Goal: Find specific page/section: Find specific page/section

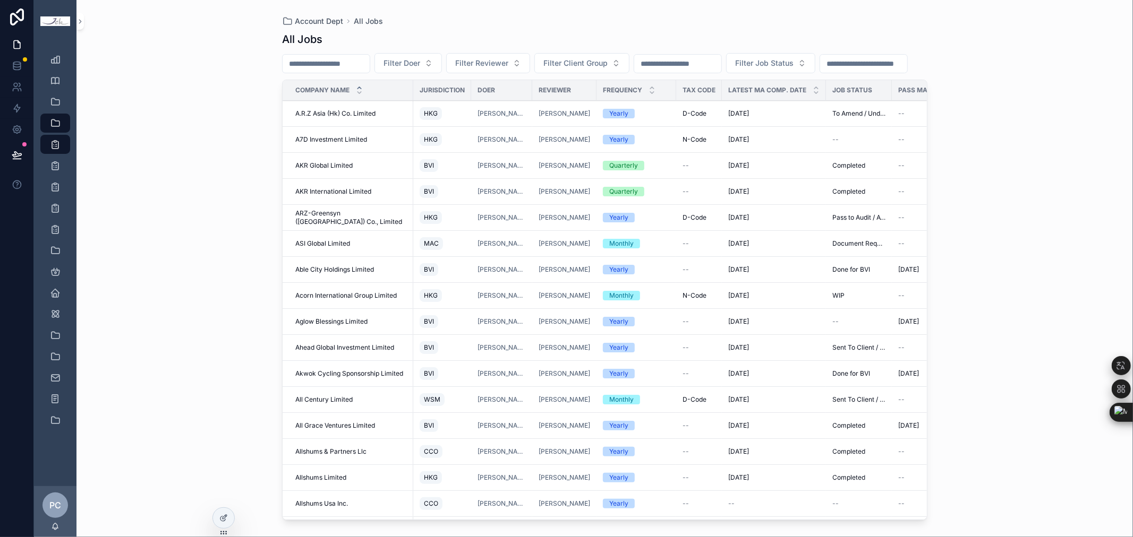
click at [329, 69] on input "scrollable content" at bounding box center [326, 63] width 87 height 15
type input "******"
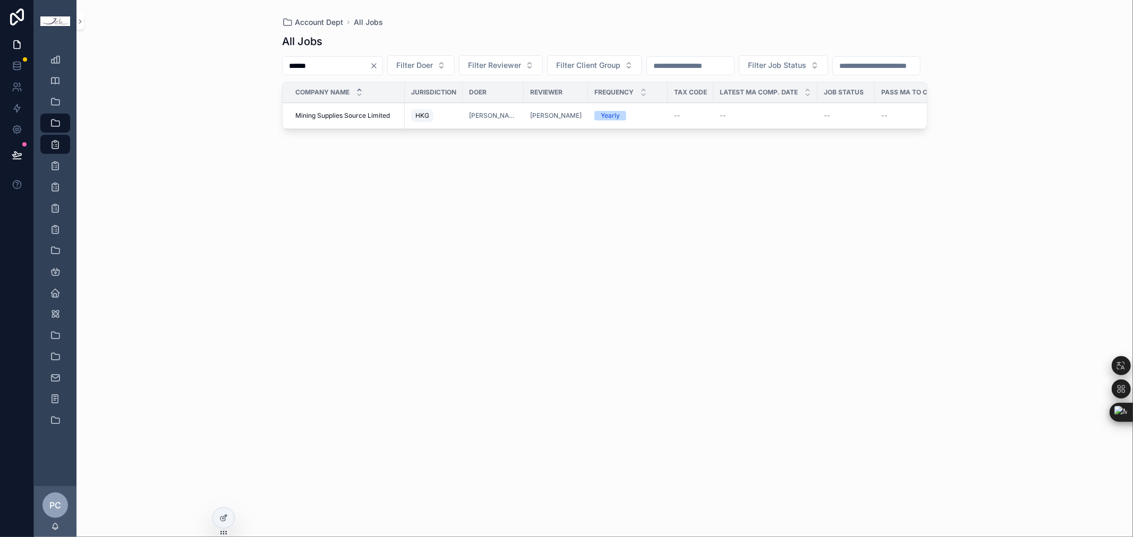
click at [378, 120] on span "Mining Supplies Source Limited" at bounding box center [342, 116] width 95 height 8
